Goal: Task Accomplishment & Management: Manage account settings

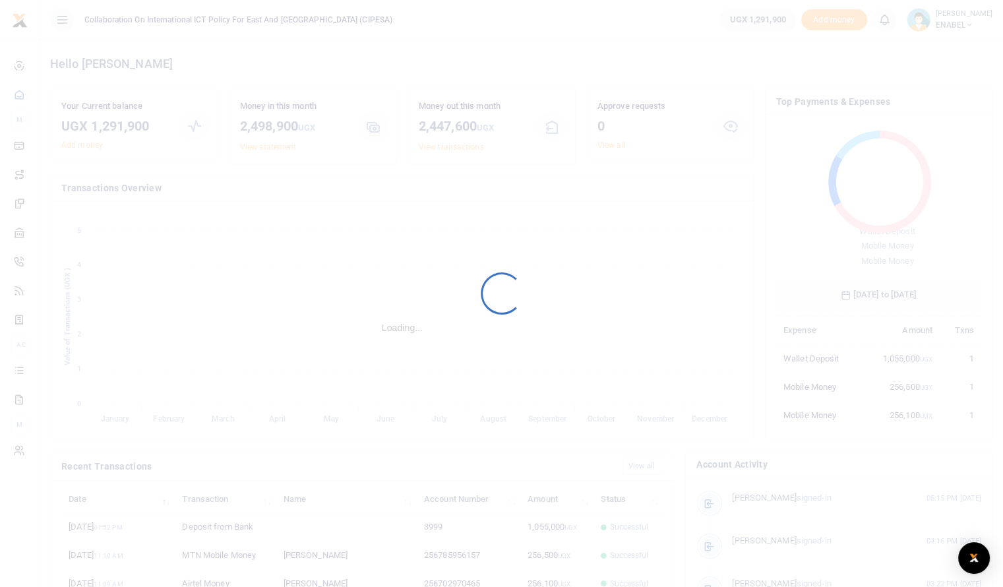
scroll to position [175, 195]
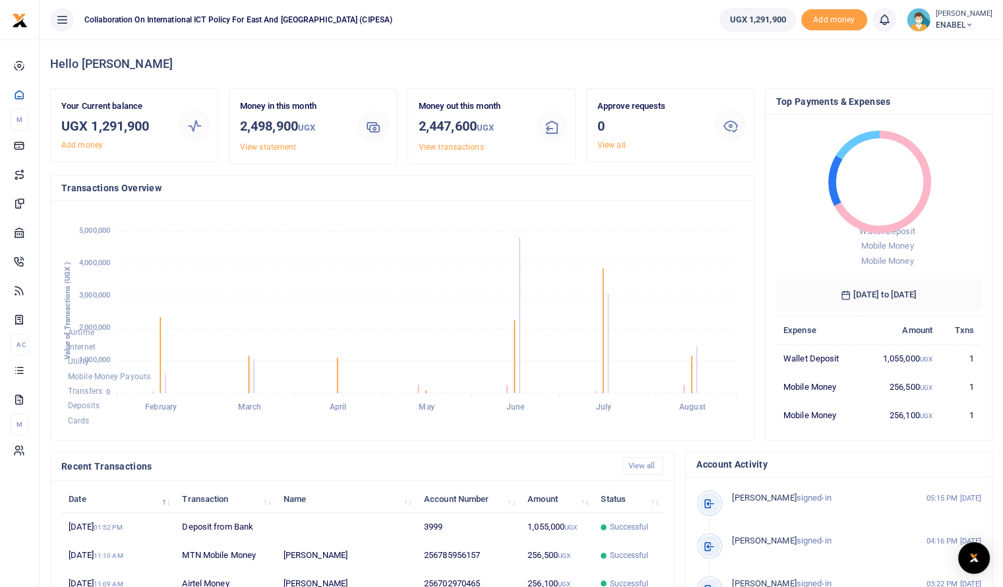
drag, startPoint x: 946, startPoint y: 13, endPoint x: 950, endPoint y: 19, distance: 7.4
click at [947, 14] on small "[PERSON_NAME]" at bounding box center [964, 14] width 57 height 11
click at [930, 45] on link "Switch accounts" at bounding box center [942, 48] width 104 height 18
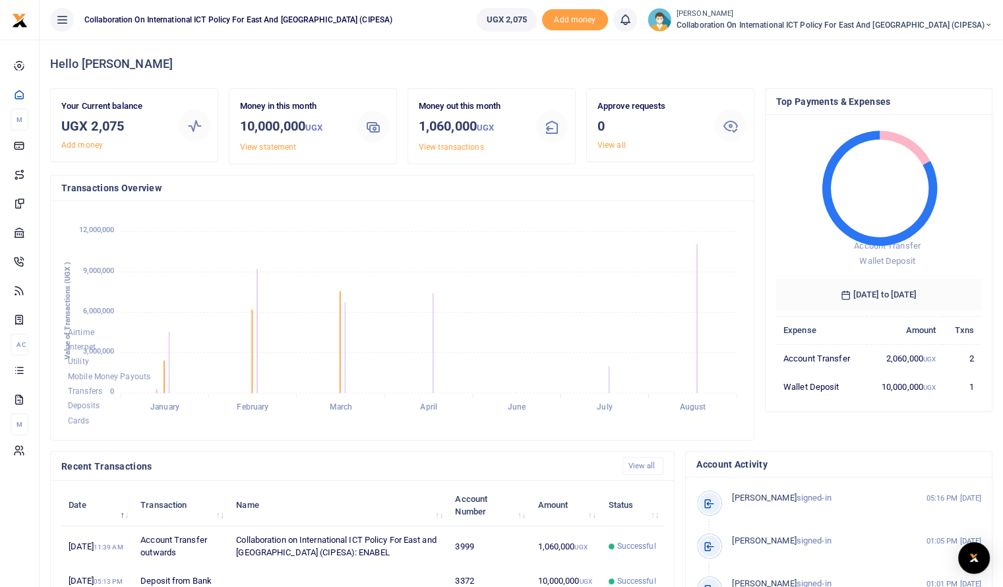
click at [965, 22] on span "Collaboration on International ICT Policy For East and [GEOGRAPHIC_DATA] (CIPES…" at bounding box center [835, 25] width 316 height 12
click at [932, 49] on link "Switch accounts" at bounding box center [921, 48] width 104 height 18
